Goal: Check status: Check status

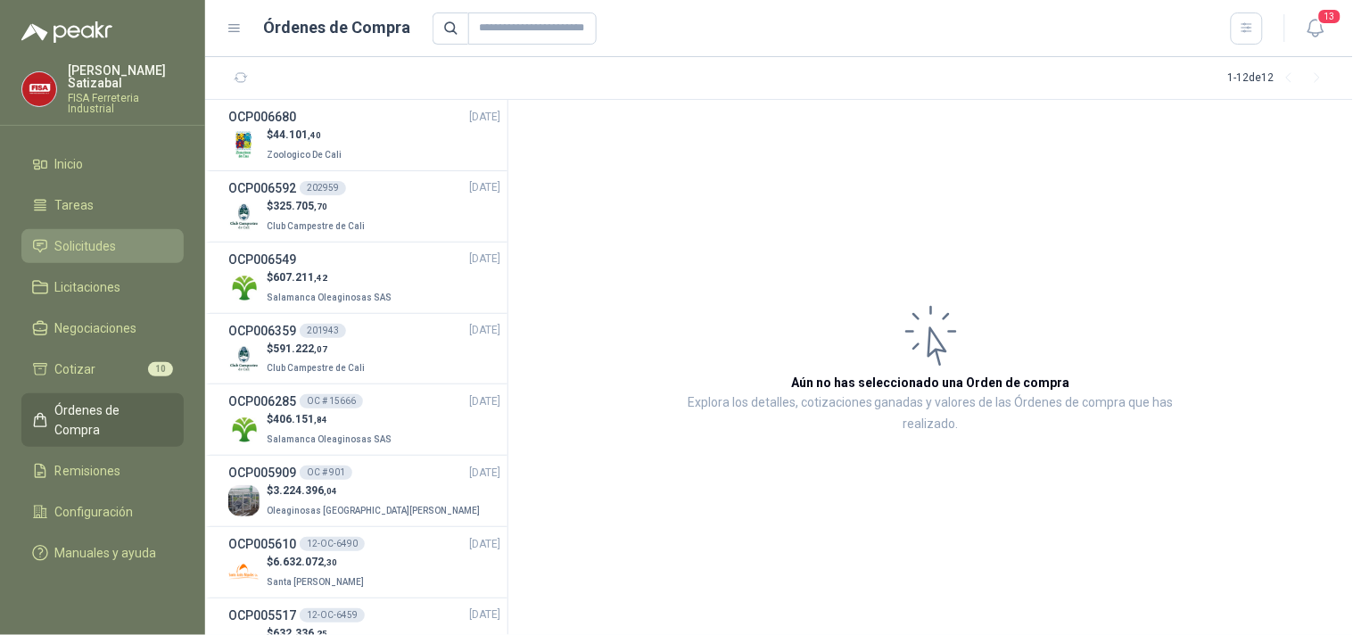
click at [93, 236] on span "Solicitudes" at bounding box center [86, 246] width 62 height 20
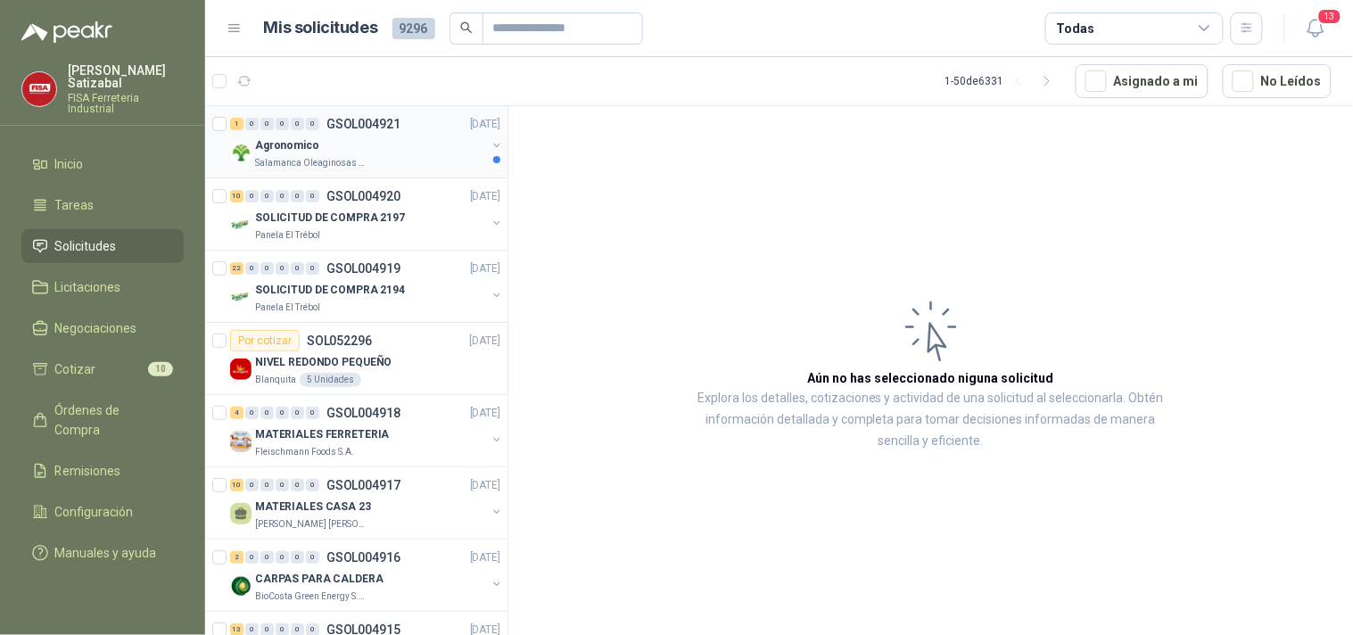
click at [343, 123] on p "GSOL004921" at bounding box center [363, 124] width 74 height 12
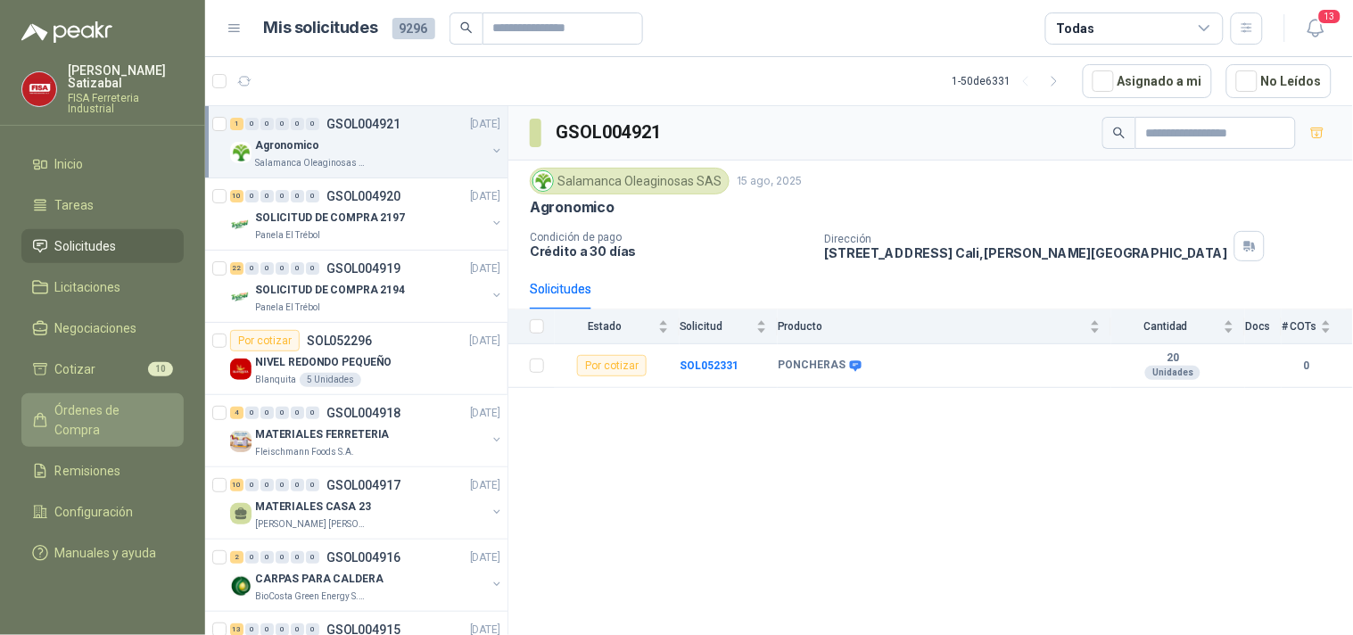
click at [105, 400] on span "Órdenes de Compra" at bounding box center [110, 419] width 111 height 39
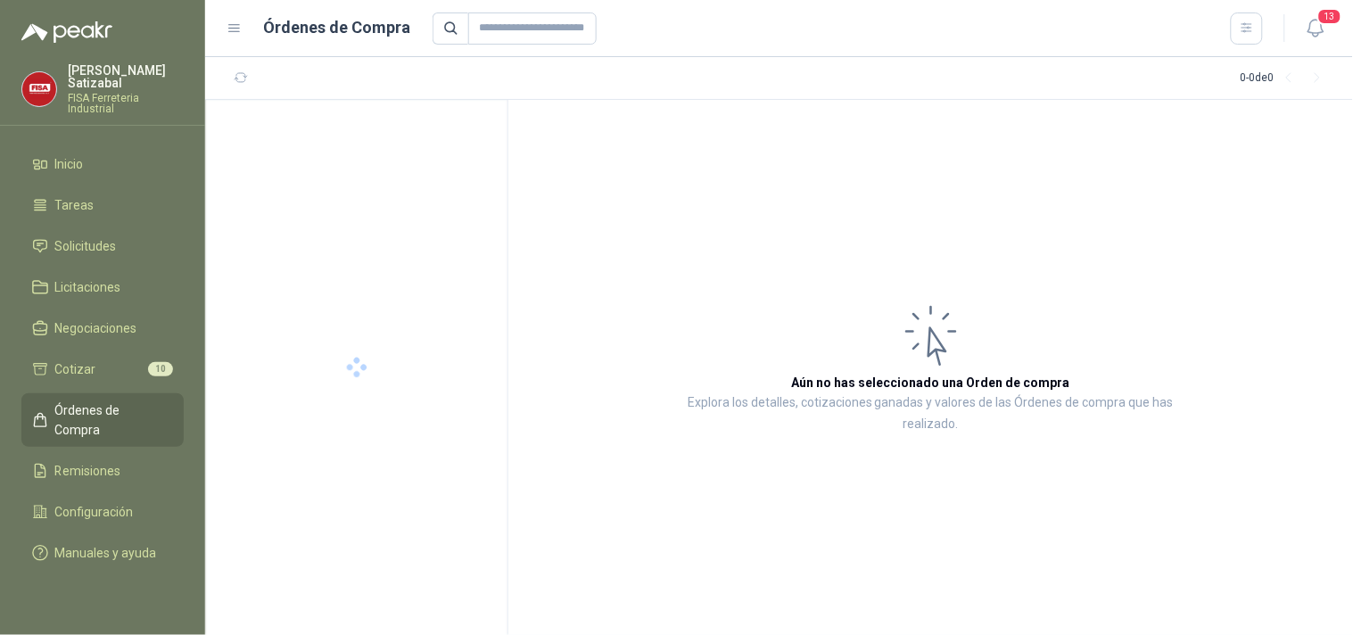
click at [105, 401] on span "Órdenes de Compra" at bounding box center [110, 419] width 111 height 39
